Goal: Information Seeking & Learning: Learn about a topic

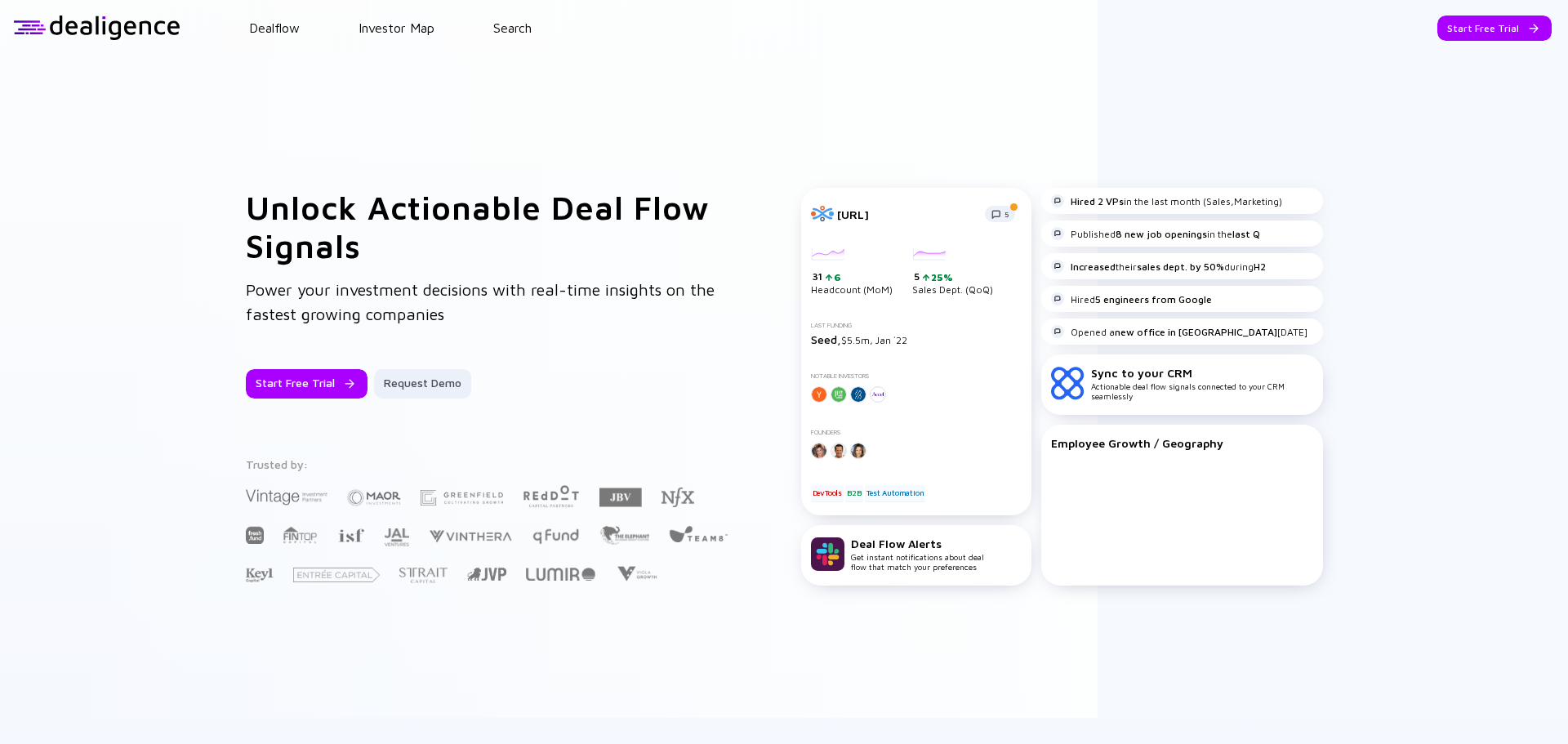
click at [314, 377] on div "Start Free Trial" at bounding box center [306, 383] width 122 height 30
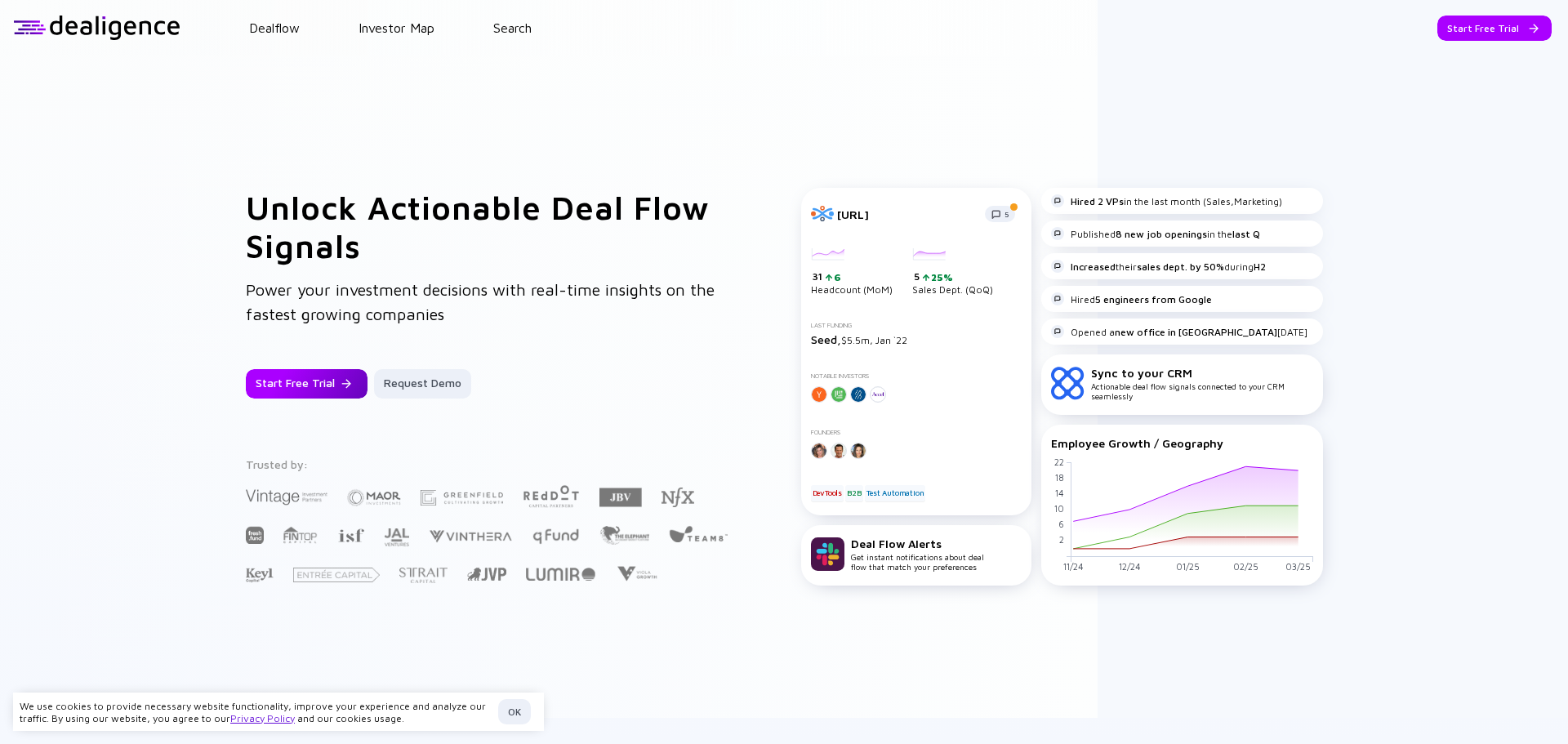
click at [283, 379] on div "Start Free Trial" at bounding box center [306, 383] width 122 height 30
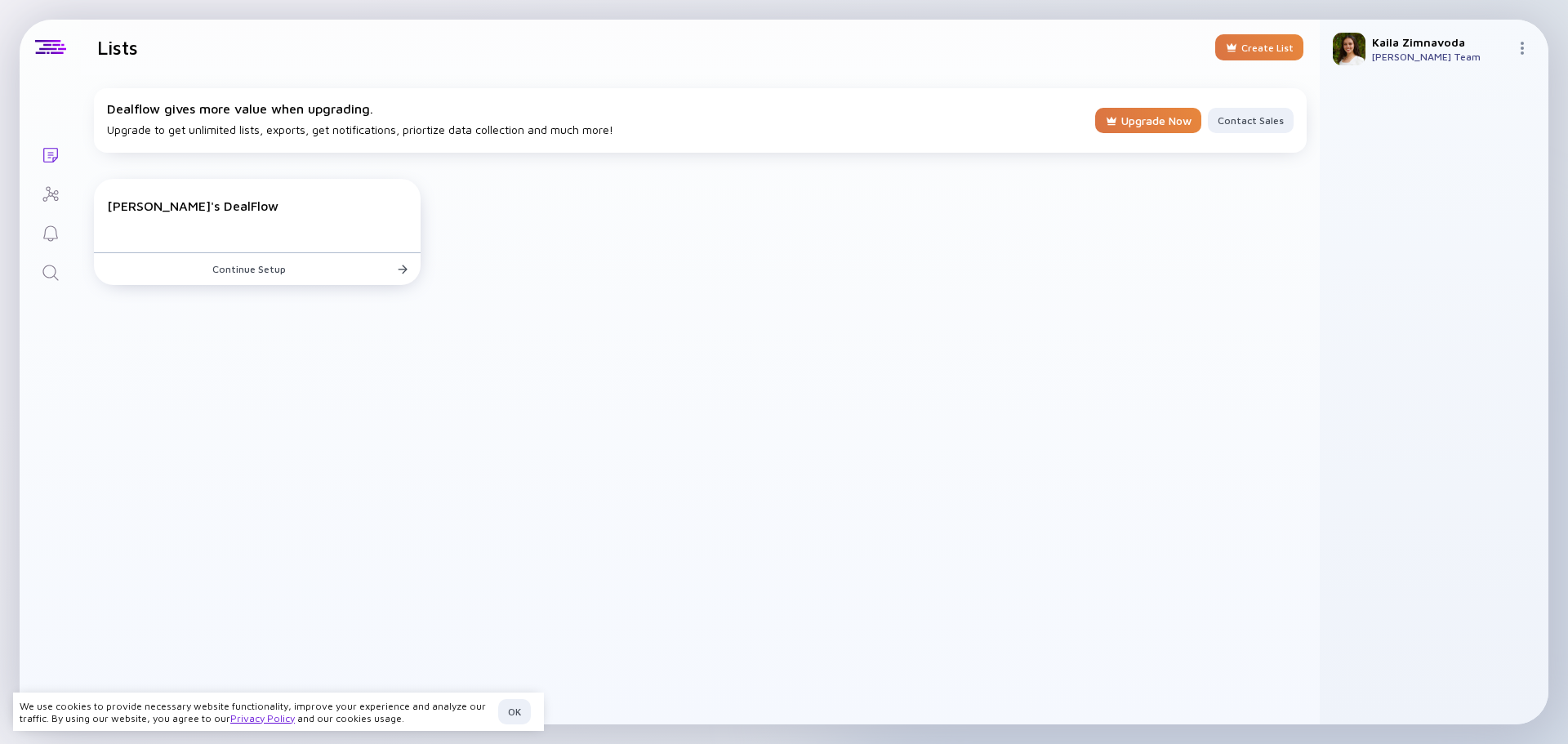
click at [37, 269] on link "Search" at bounding box center [50, 271] width 62 height 39
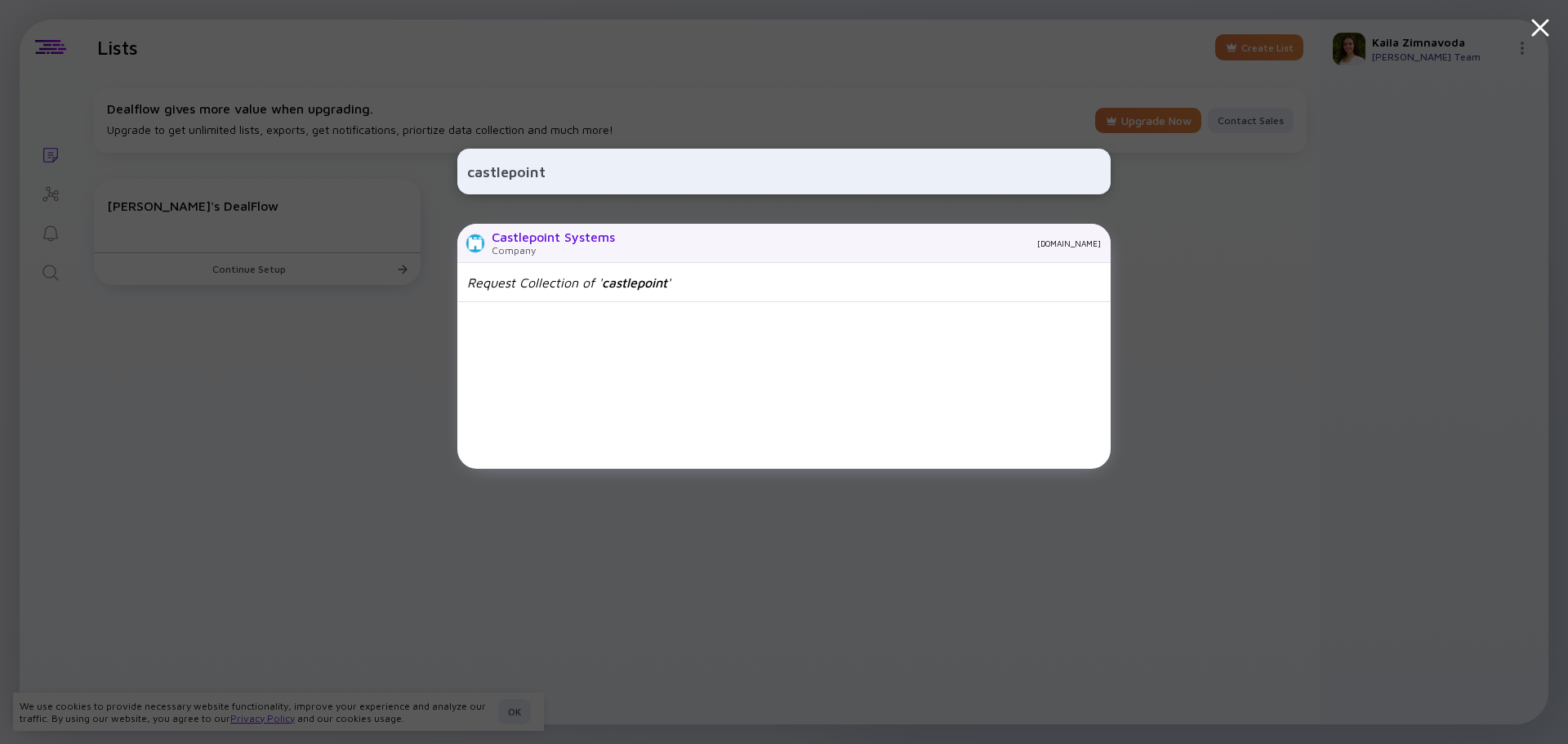
type input "castlepoint"
click at [580, 233] on div "Castlepoint Systems" at bounding box center [554, 237] width 123 height 15
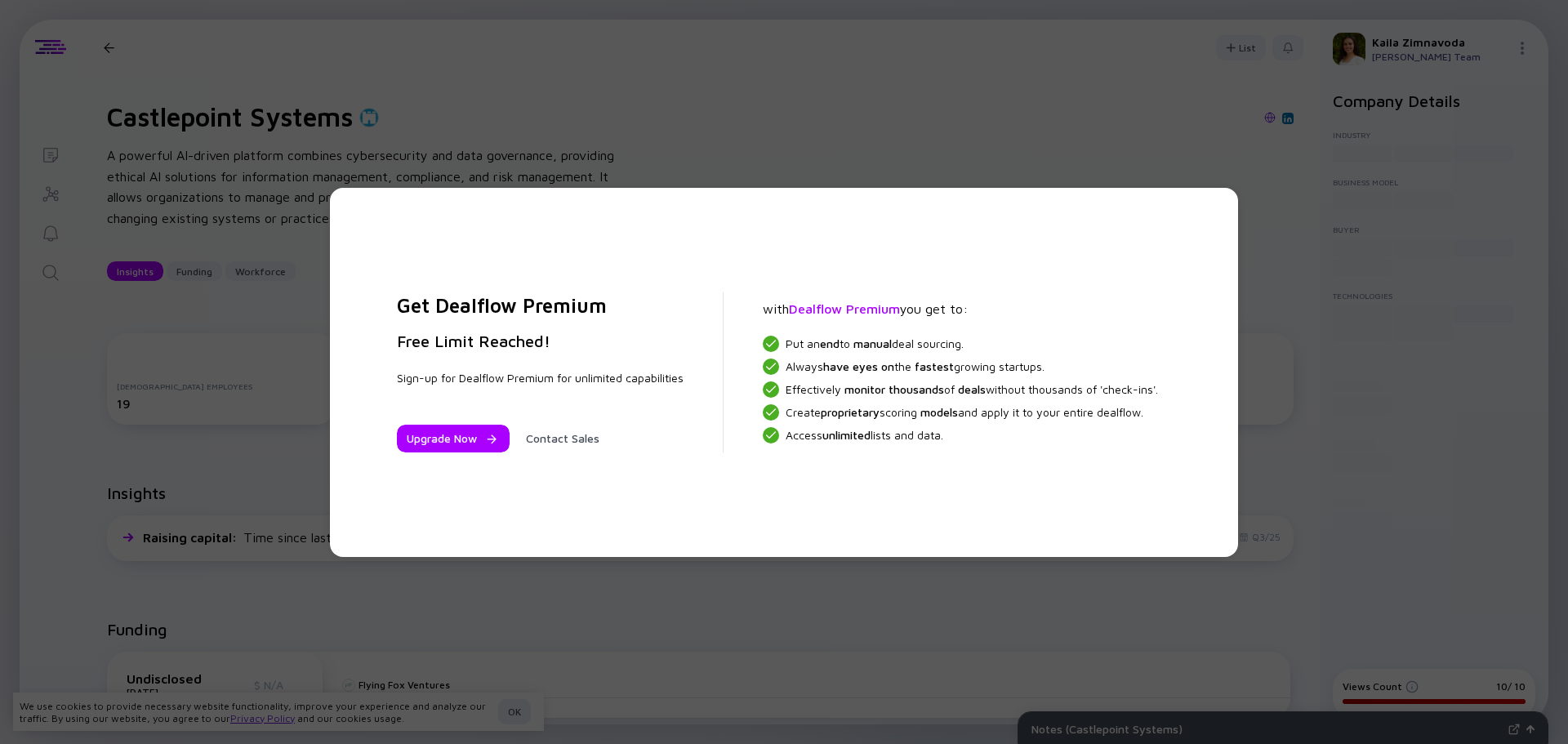
click at [860, 87] on div "Get Dealflow Premium Free Limit Reached! Sign-up for Dealflow Premium for unlim…" at bounding box center [784, 372] width 1568 height 744
